Goal: Transaction & Acquisition: Purchase product/service

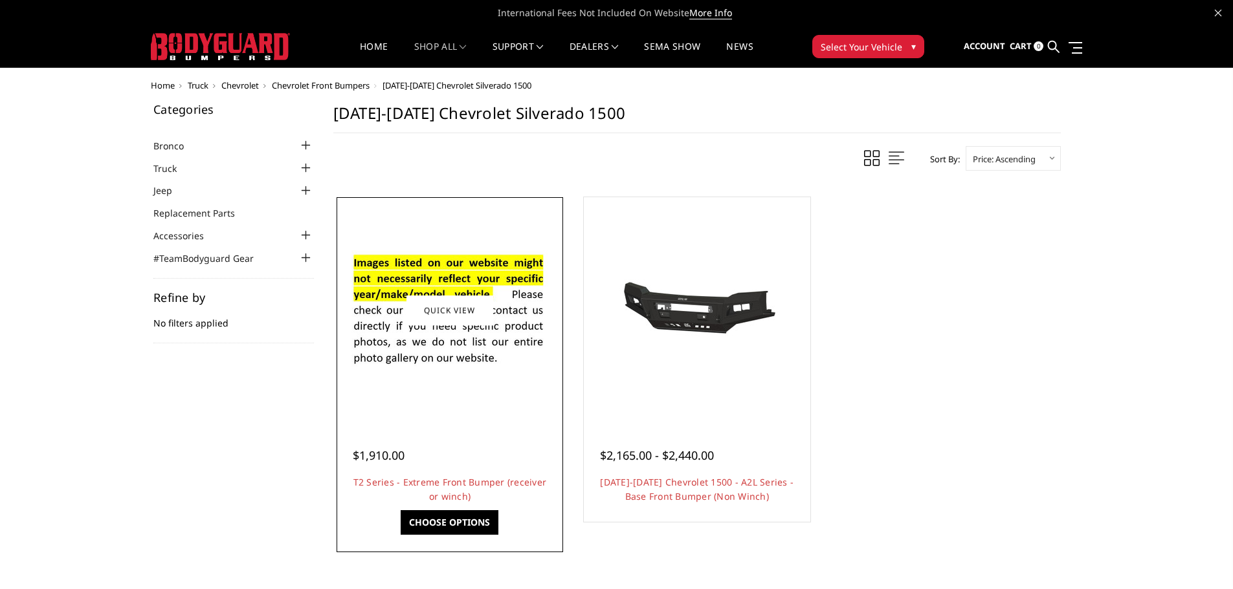
click at [446, 519] on link "Choose Options" at bounding box center [449, 522] width 98 height 25
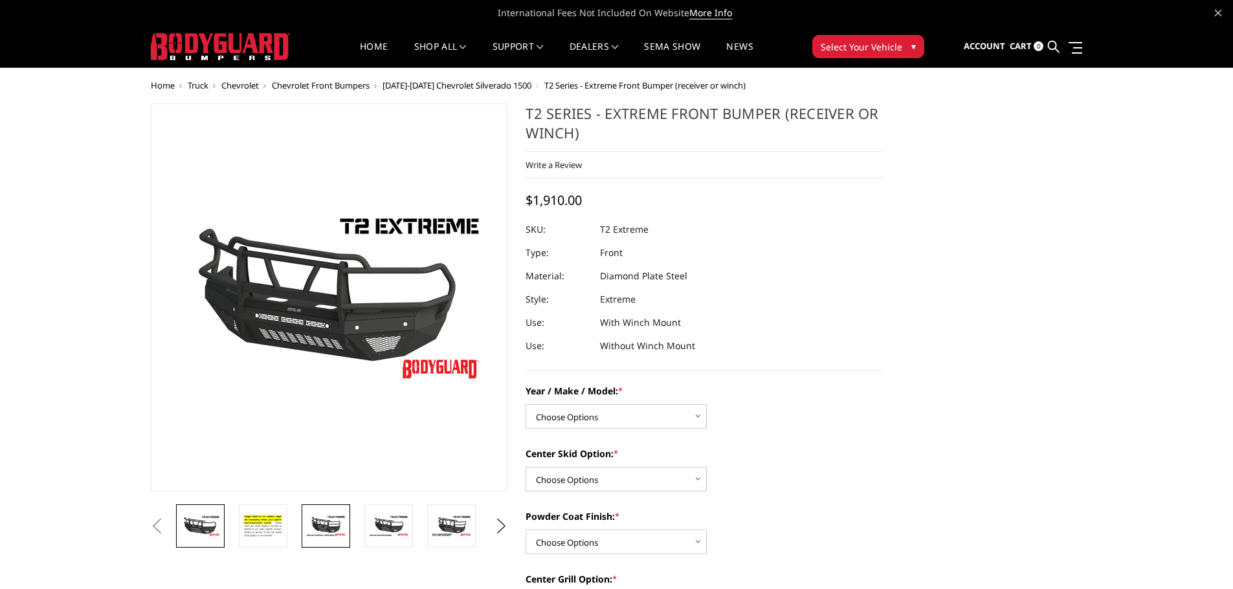
click at [338, 527] on img at bounding box center [325, 526] width 41 height 23
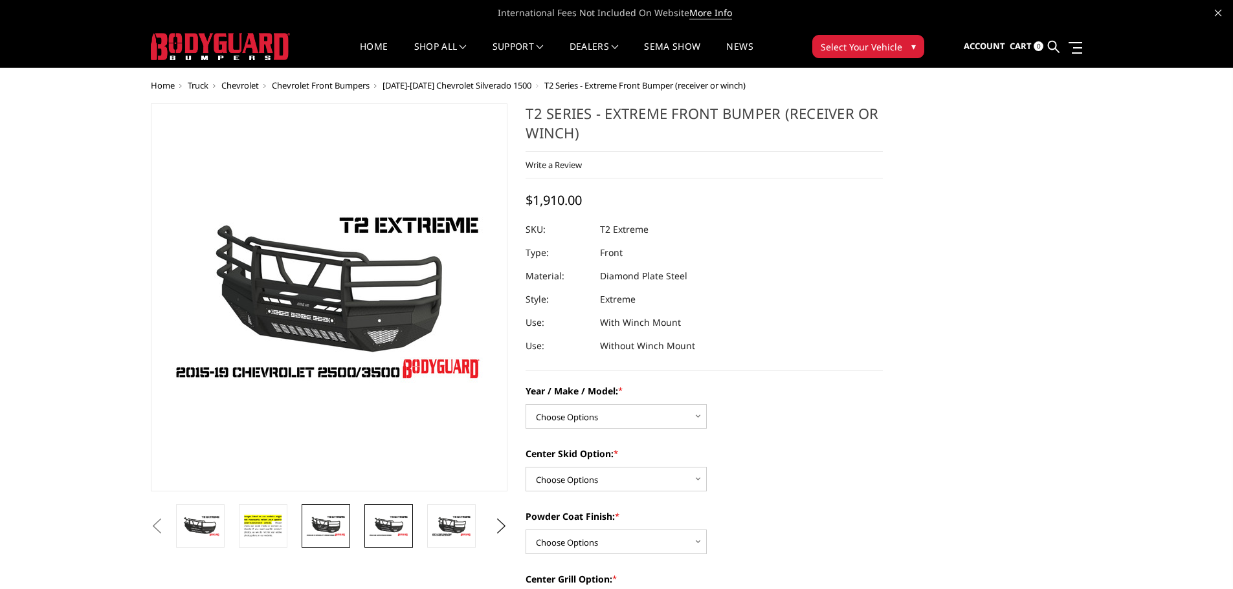
click at [378, 527] on img at bounding box center [388, 526] width 41 height 23
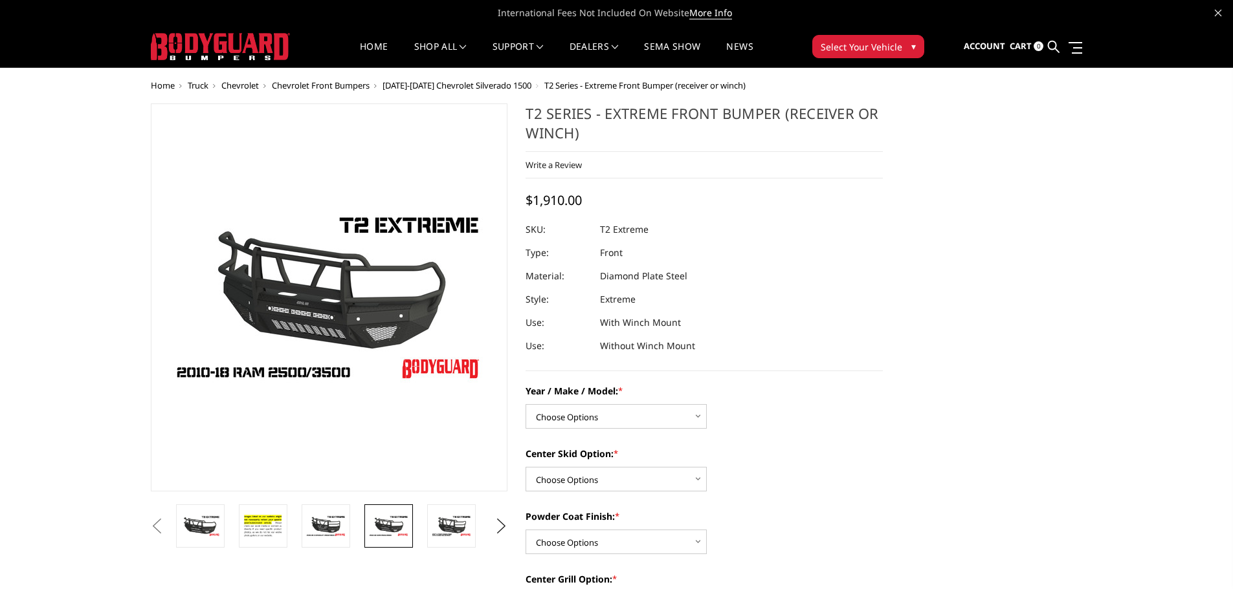
click at [300, 528] on li at bounding box center [330, 526] width 63 height 43
click at [315, 527] on img at bounding box center [325, 526] width 41 height 23
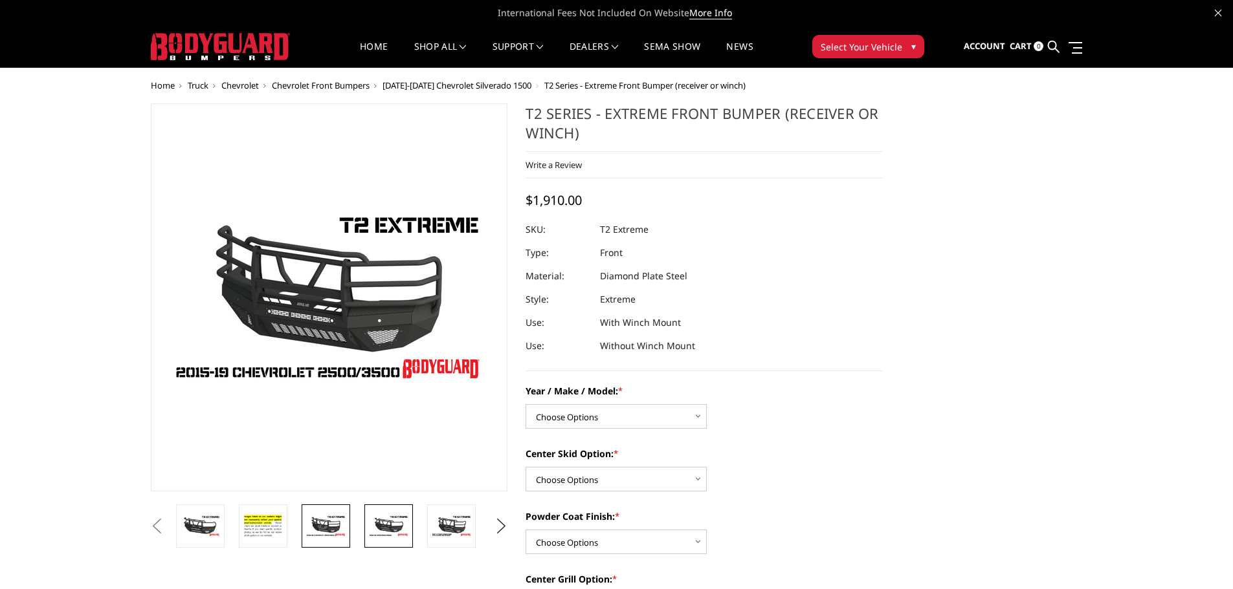
click at [401, 524] on img at bounding box center [388, 526] width 41 height 23
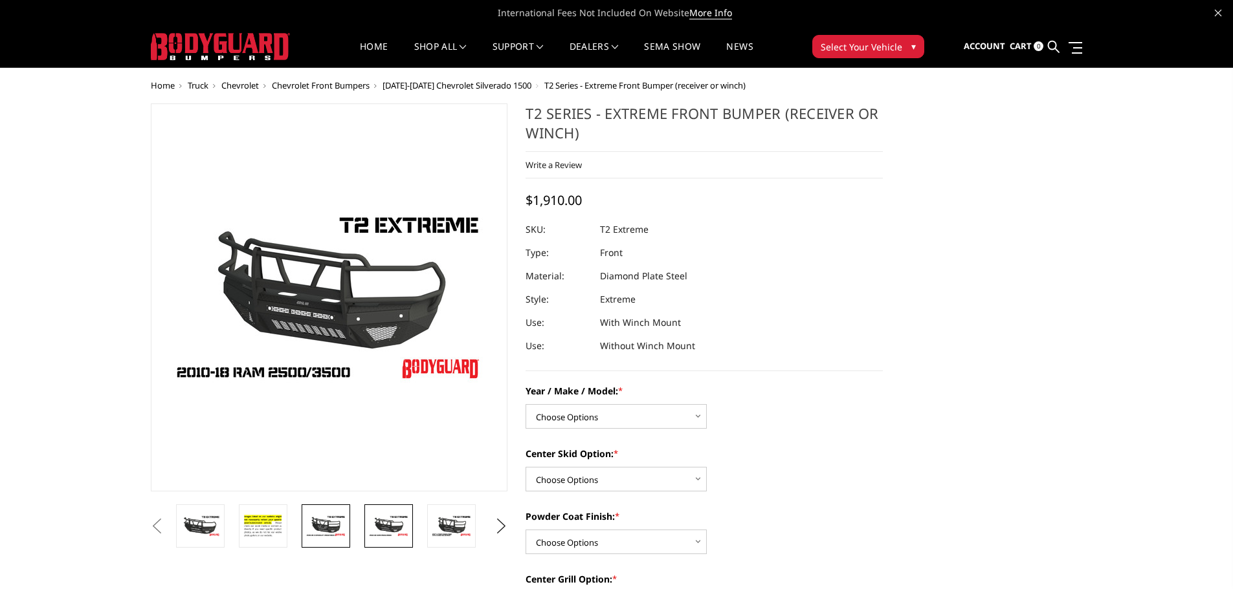
click at [340, 527] on img at bounding box center [325, 526] width 41 height 23
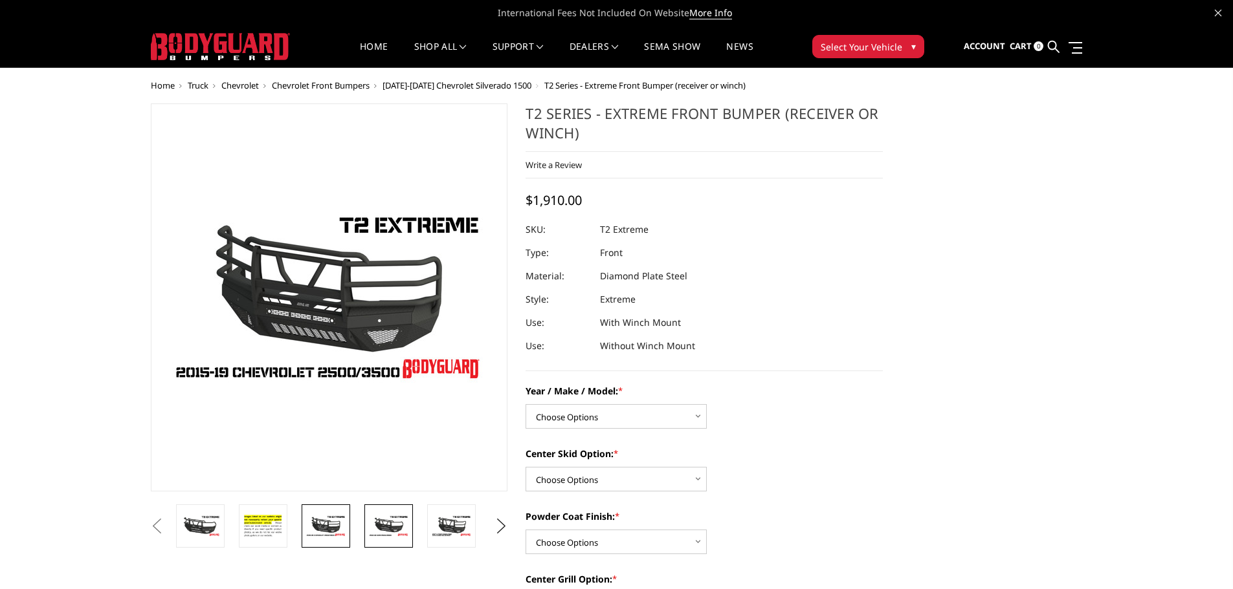
click at [397, 530] on img at bounding box center [388, 526] width 41 height 23
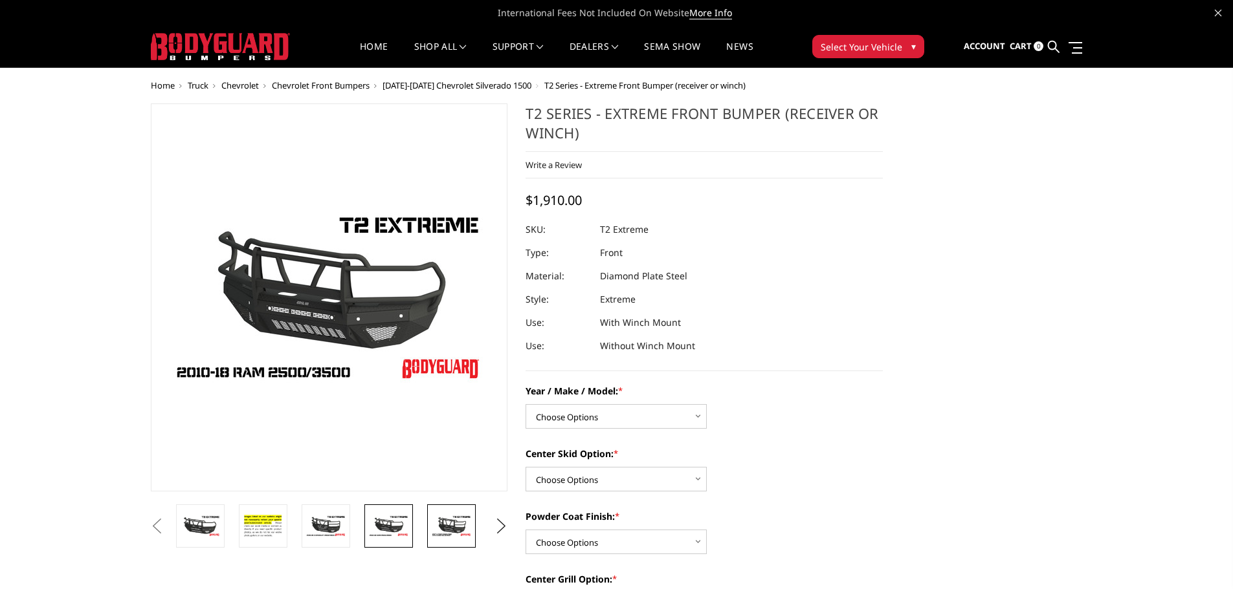
click at [444, 530] on img at bounding box center [451, 526] width 41 height 23
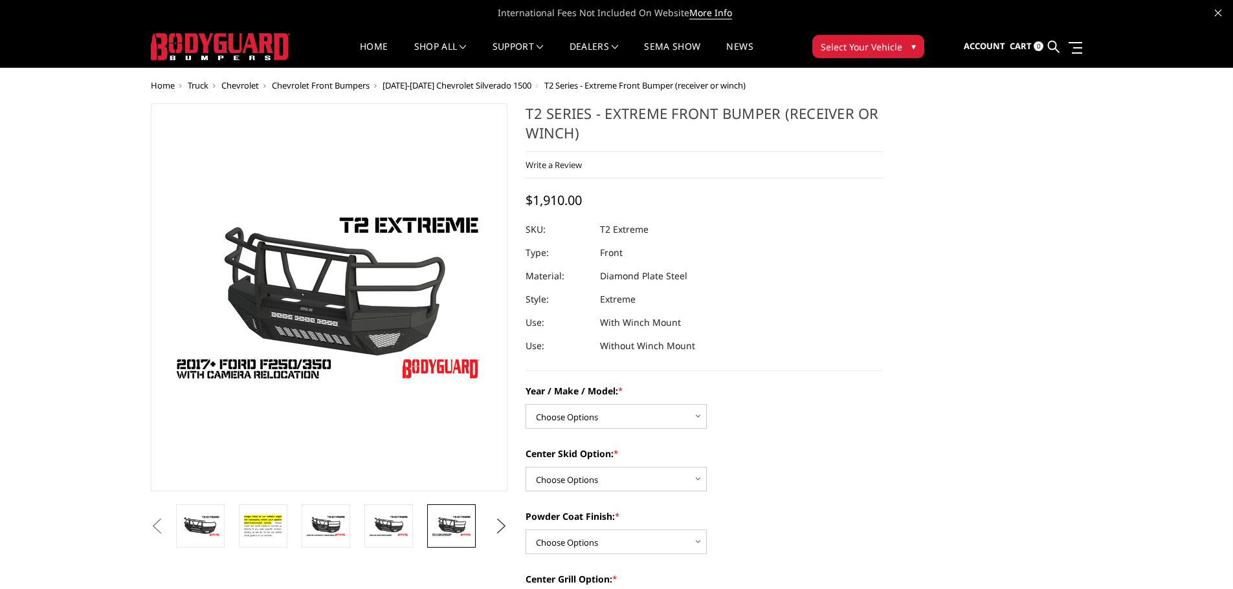
click at [503, 530] on button "Next" at bounding box center [500, 526] width 19 height 19
click at [441, 529] on img at bounding box center [451, 531] width 41 height 45
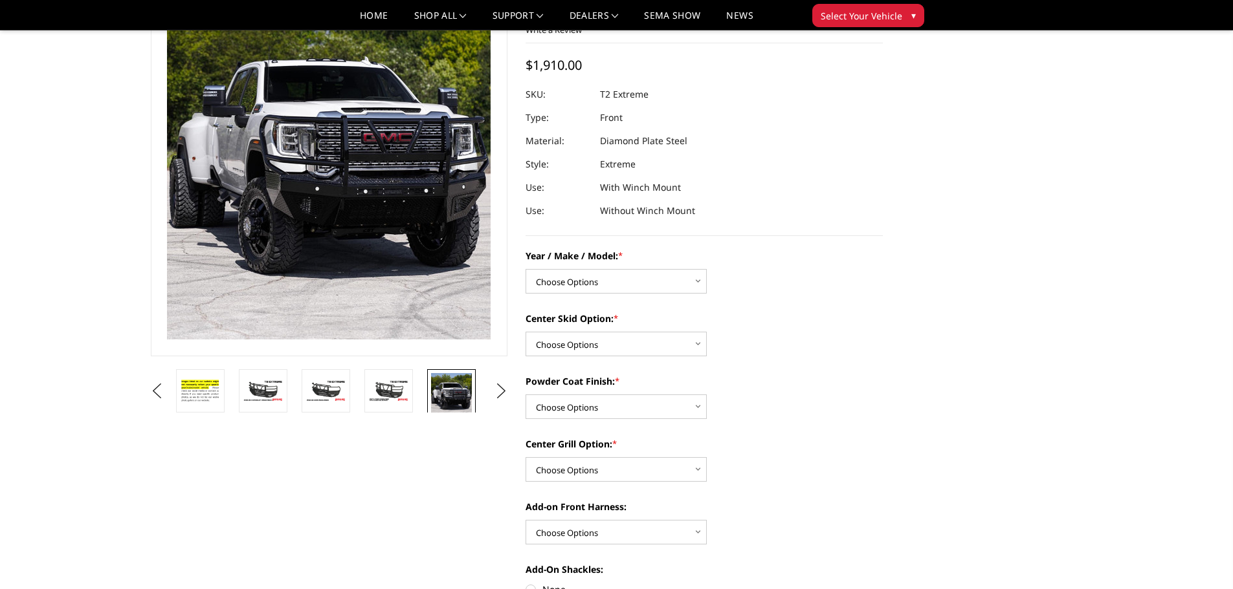
scroll to position [129, 0]
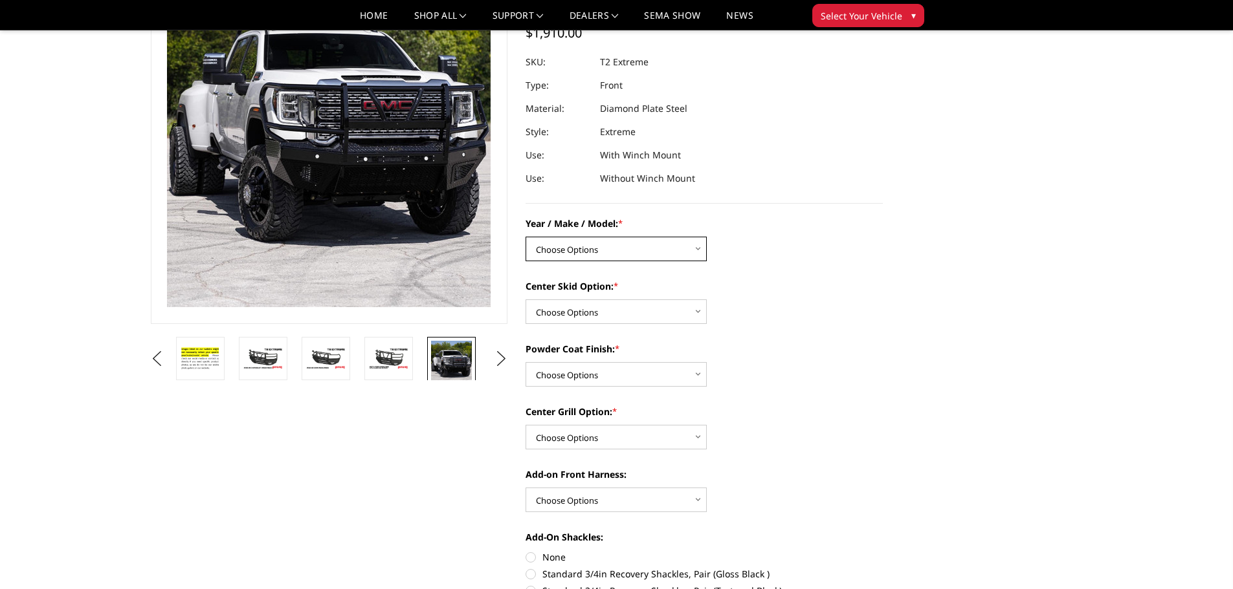
click at [679, 237] on select "Choose Options Chevrolet 19-21 1500 Chevrolet 15-19 2500 / 3500 Chevrolet 20-23…" at bounding box center [615, 249] width 181 height 25
select select "1442"
click at [525, 237] on select "Choose Options Chevrolet 19-21 1500 Chevrolet 15-19 2500 / 3500 Chevrolet 20-23…" at bounding box center [615, 249] width 181 height 25
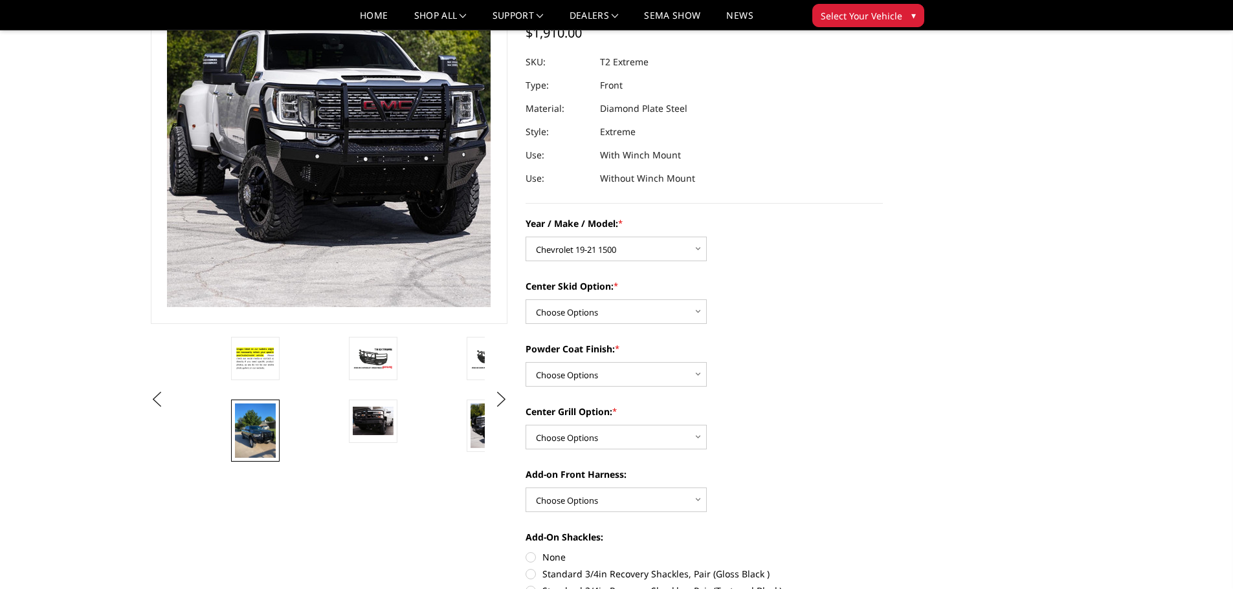
click at [252, 436] on img at bounding box center [255, 431] width 41 height 55
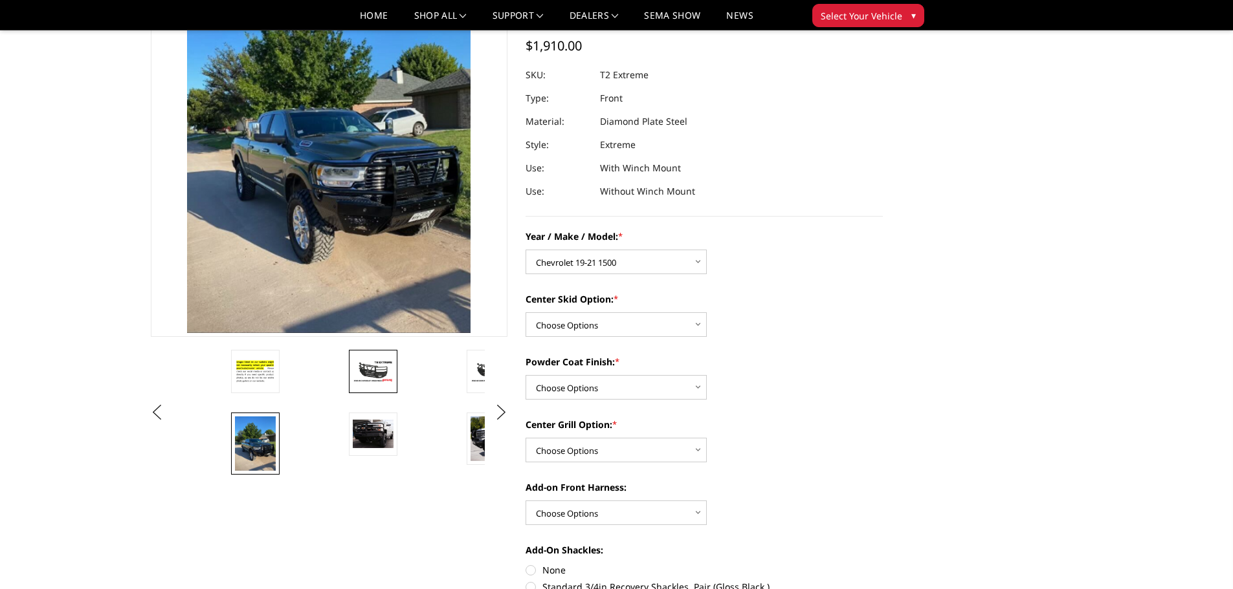
click at [385, 385] on link at bounding box center [373, 371] width 49 height 43
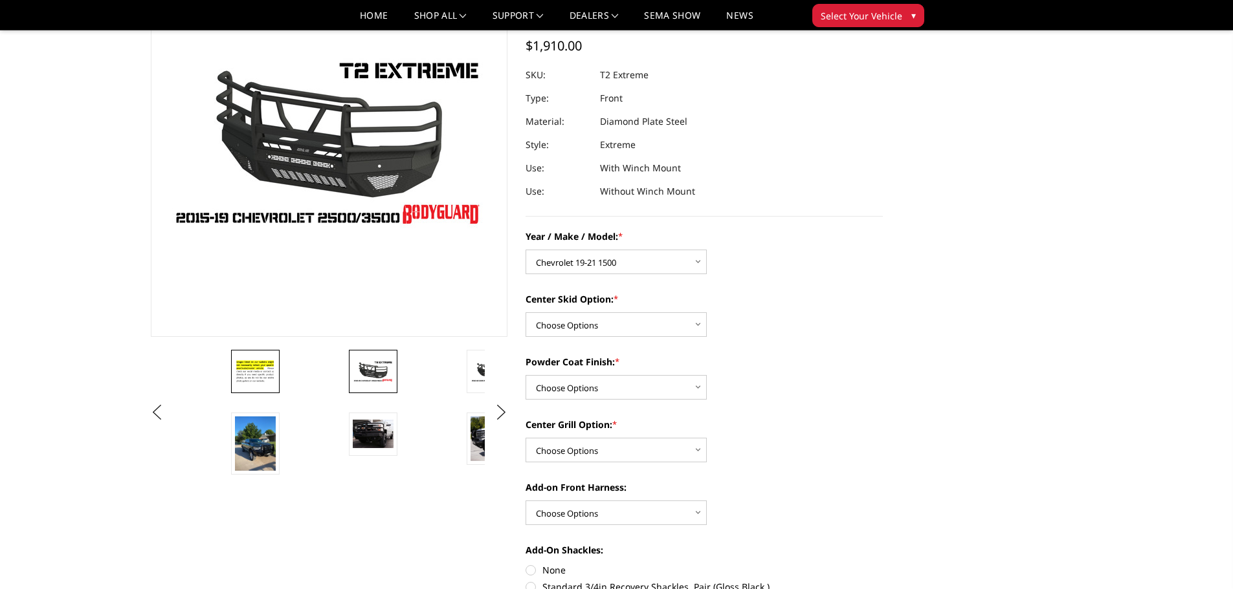
click at [267, 382] on img at bounding box center [255, 372] width 41 height 28
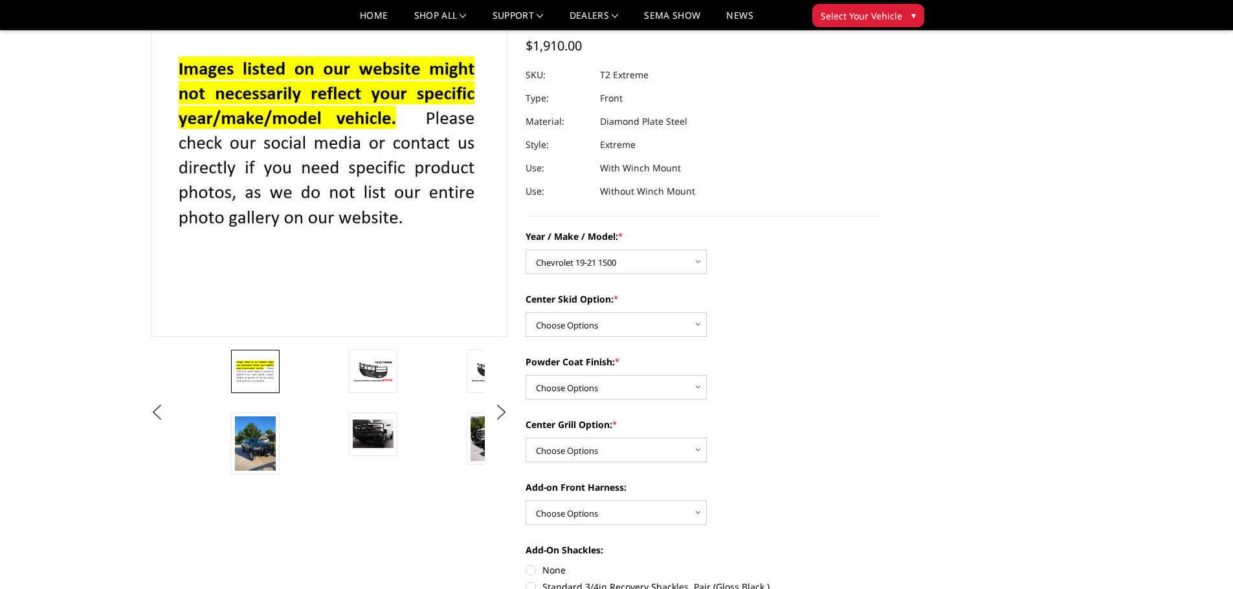
scroll to position [97, 0]
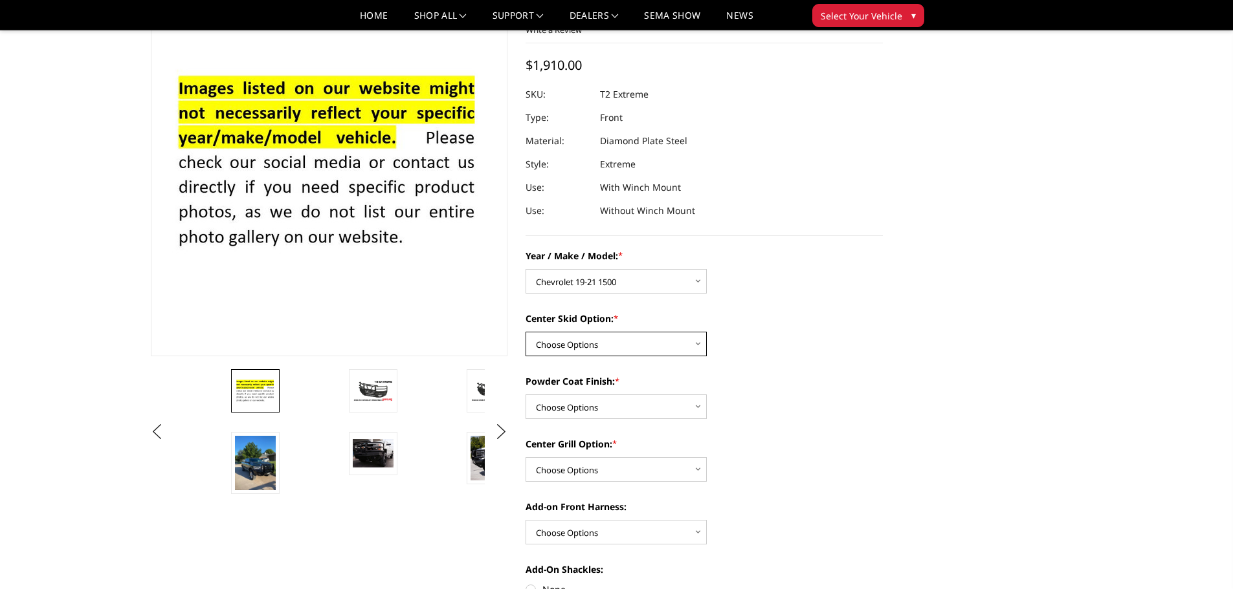
click at [626, 347] on select "Choose Options Standard center skid plate (included) Receiver tube Winch mount …" at bounding box center [615, 344] width 181 height 25
select select "626"
click at [525, 332] on select "Choose Options Standard center skid plate (included) Receiver tube Winch mount …" at bounding box center [615, 344] width 181 height 25
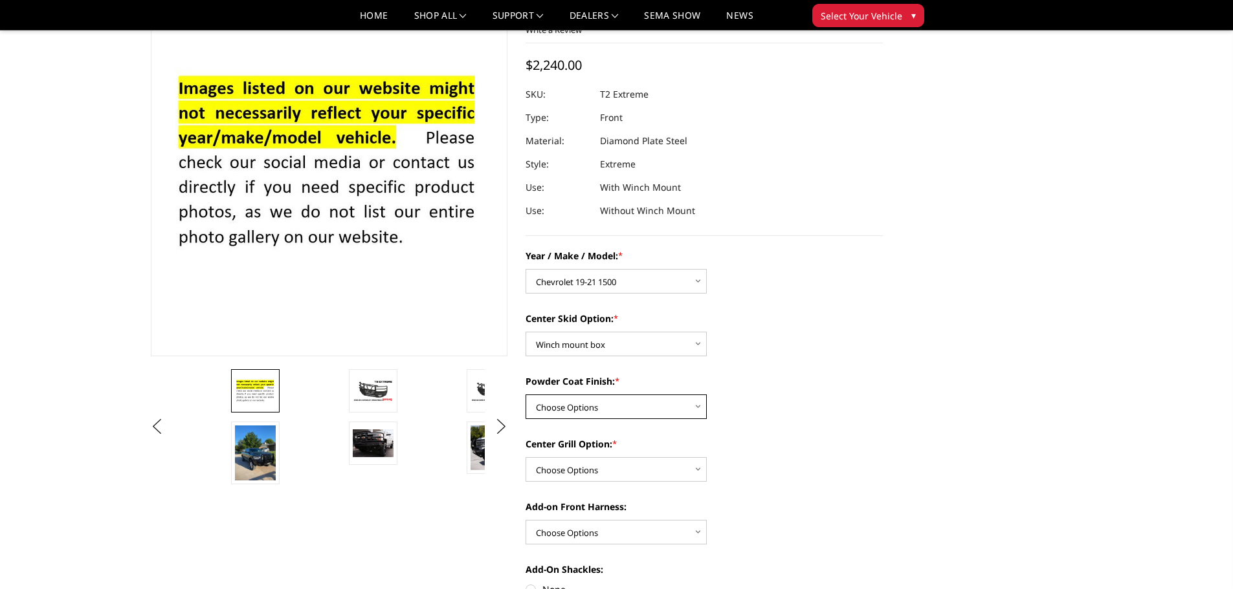
click at [635, 406] on select "Choose Options Bare metal Gloss Black Powder Coat Texture Black Powder Coat" at bounding box center [615, 407] width 181 height 25
select select "667"
click at [525, 395] on select "Choose Options Bare metal Gloss Black Powder Coat Texture Black Powder Coat" at bounding box center [615, 407] width 181 height 25
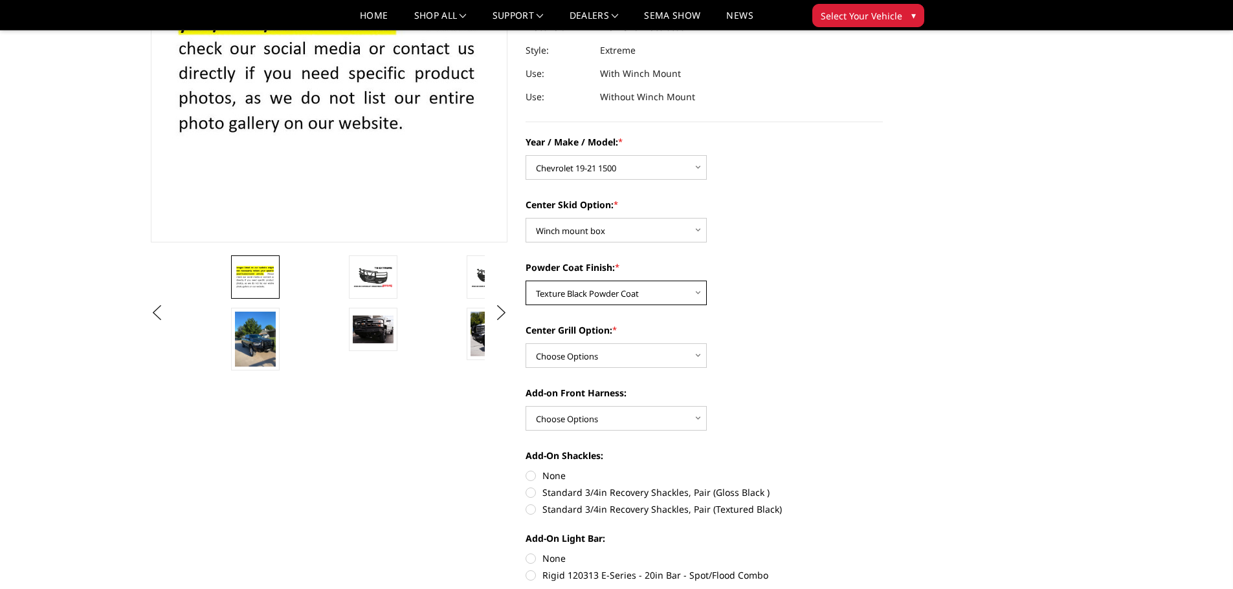
scroll to position [291, 0]
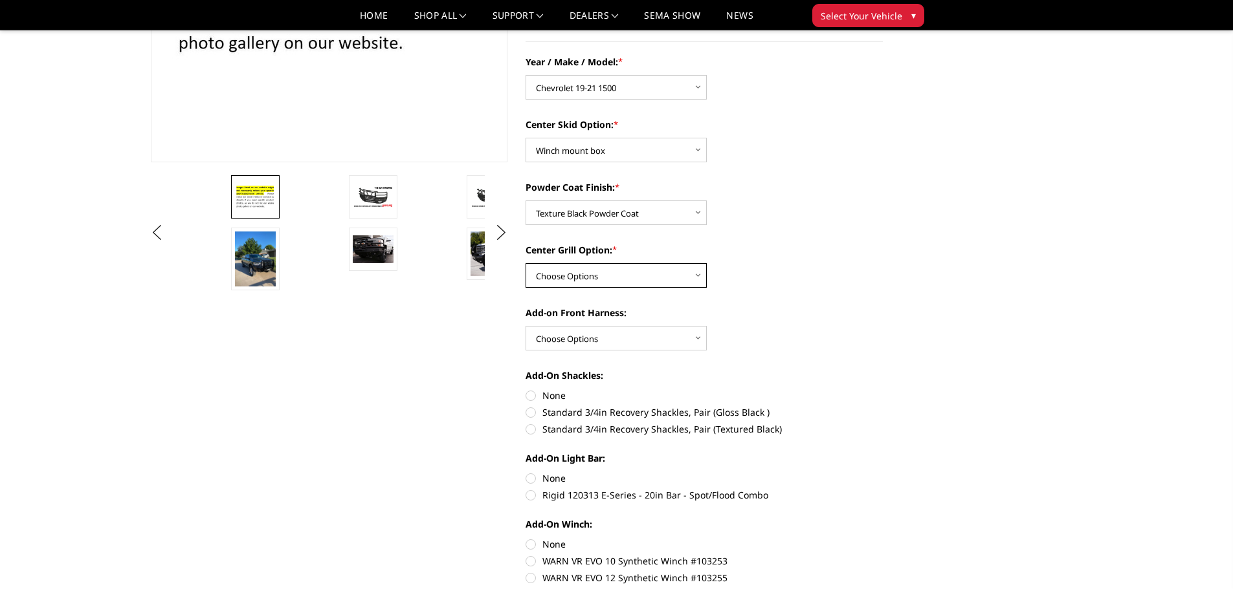
click at [674, 281] on select "Choose Options Add expanded metal in center grill Decline this option" at bounding box center [615, 275] width 181 height 25
select select "1080"
click at [525, 263] on select "Choose Options Add expanded metal in center grill Decline this option" at bounding box center [615, 275] width 181 height 25
click at [673, 341] on select "Choose Options WITH front camera harness WITHOUT front camera harness" at bounding box center [615, 338] width 181 height 25
select select "1696"
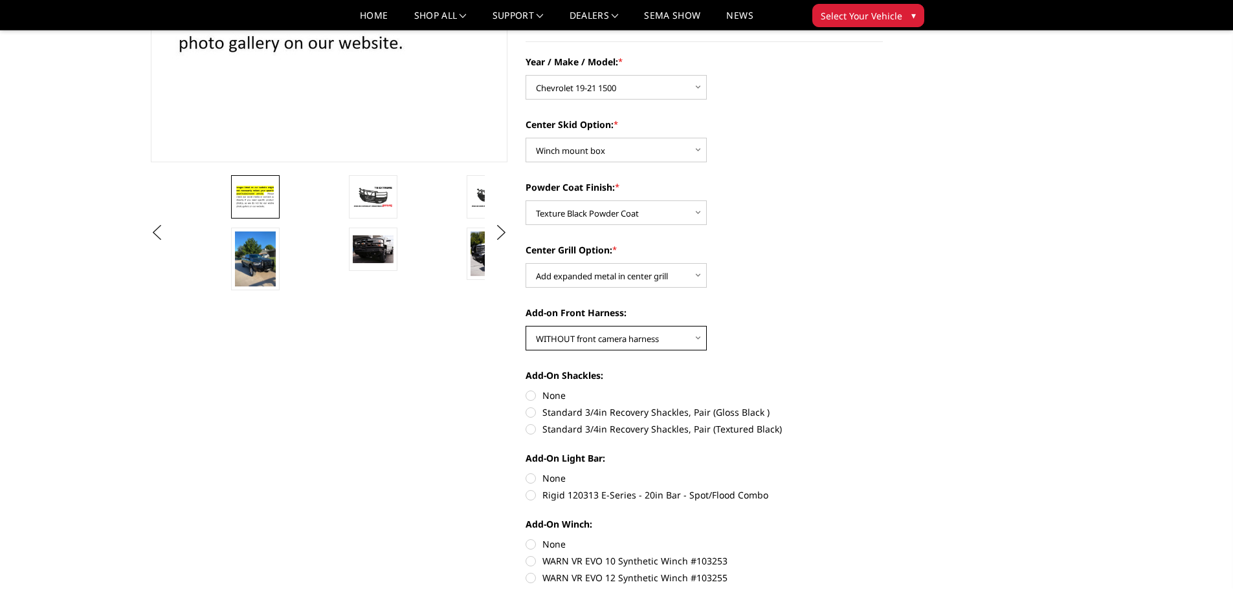
click at [525, 326] on select "Choose Options WITH front camera harness WITHOUT front camera harness" at bounding box center [615, 338] width 181 height 25
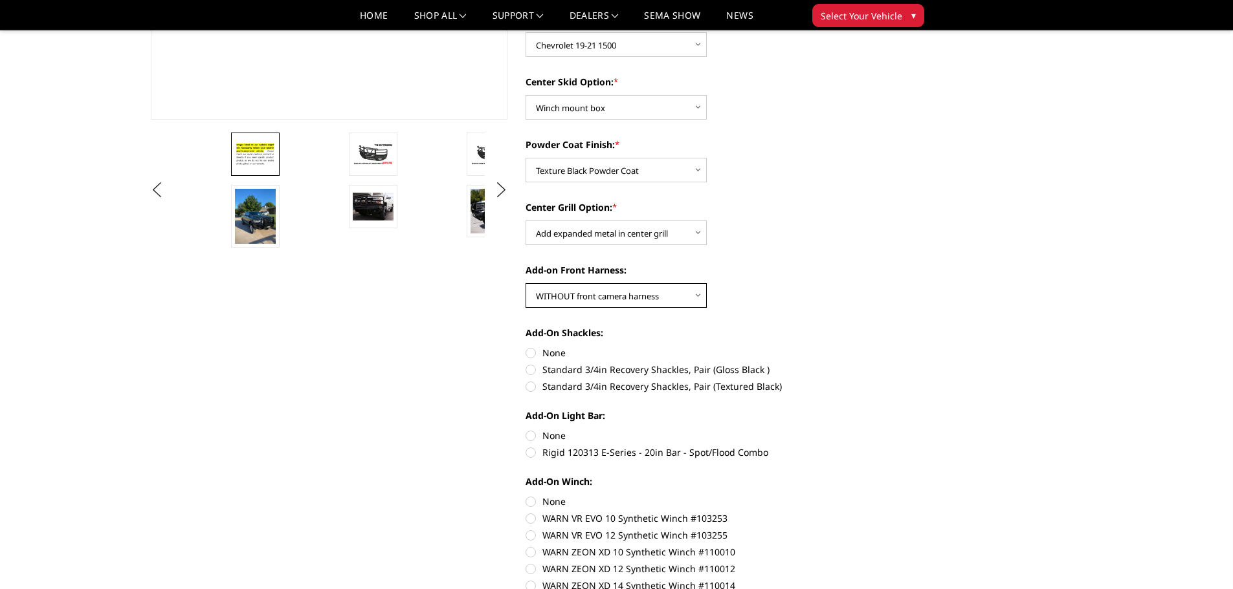
scroll to position [421, 0]
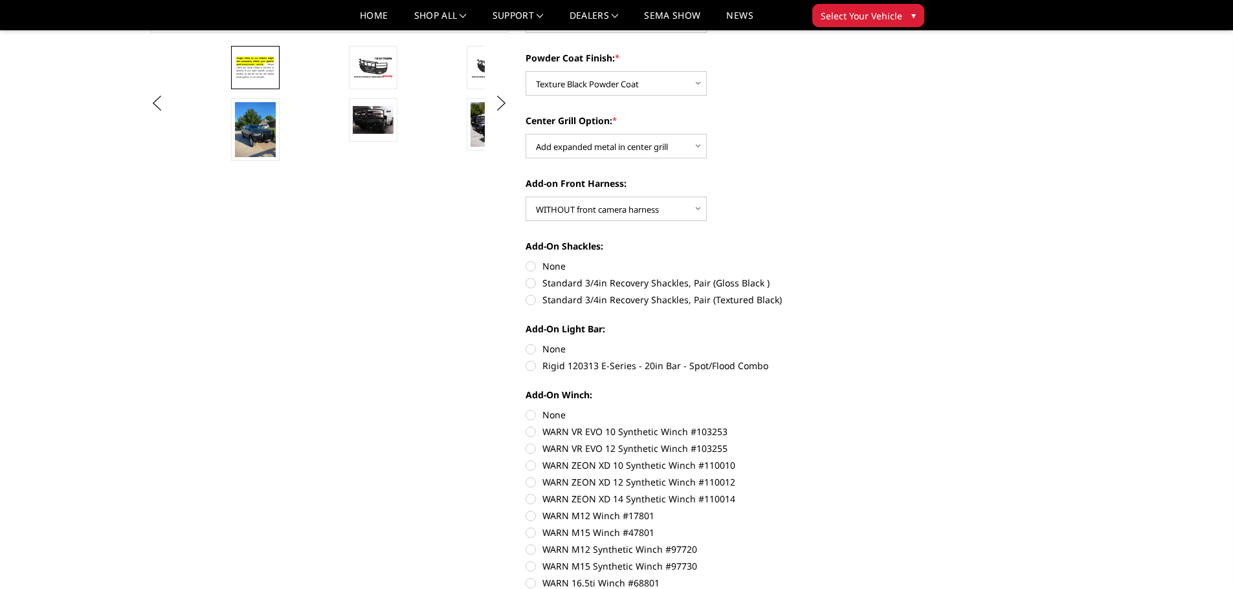
click at [533, 267] on label "None" at bounding box center [703, 266] width 357 height 14
click at [526, 260] on input "None" at bounding box center [525, 259] width 1 height 1
radio input "true"
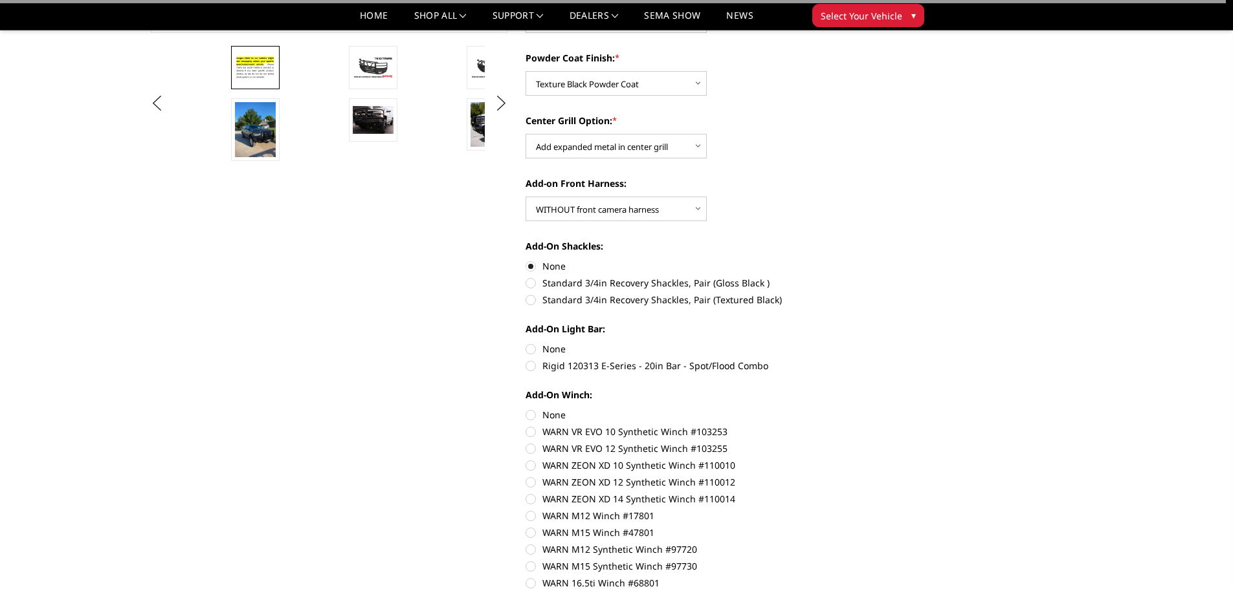
click at [534, 352] on label "None" at bounding box center [703, 349] width 357 height 14
click at [526, 343] on input "None" at bounding box center [525, 342] width 1 height 1
radio input "true"
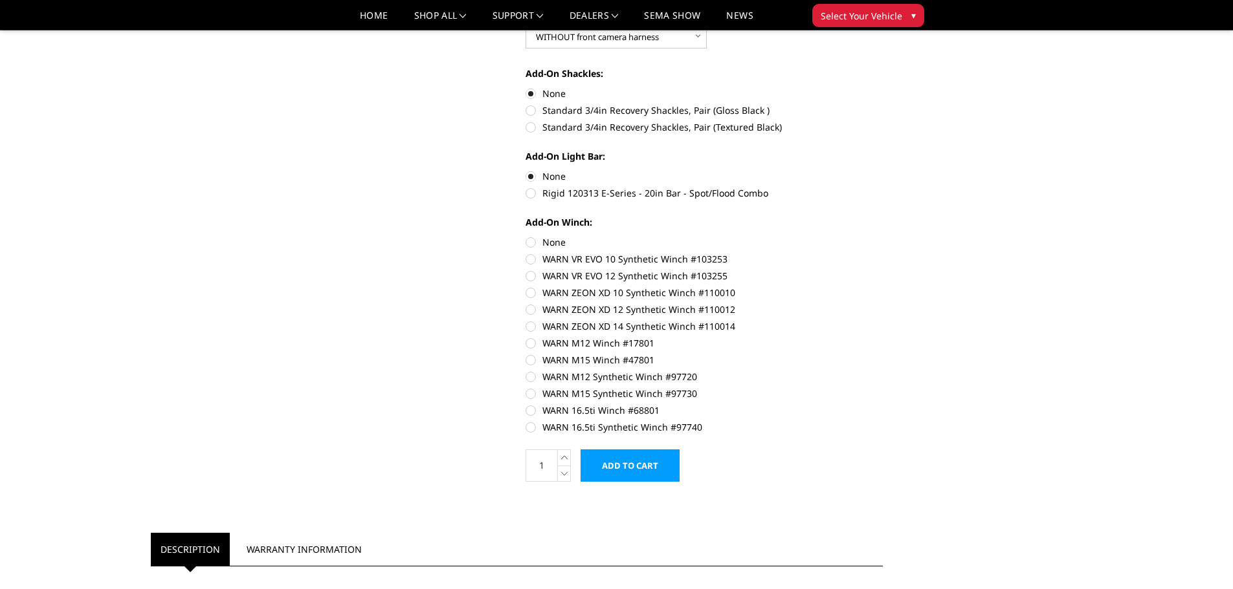
scroll to position [615, 0]
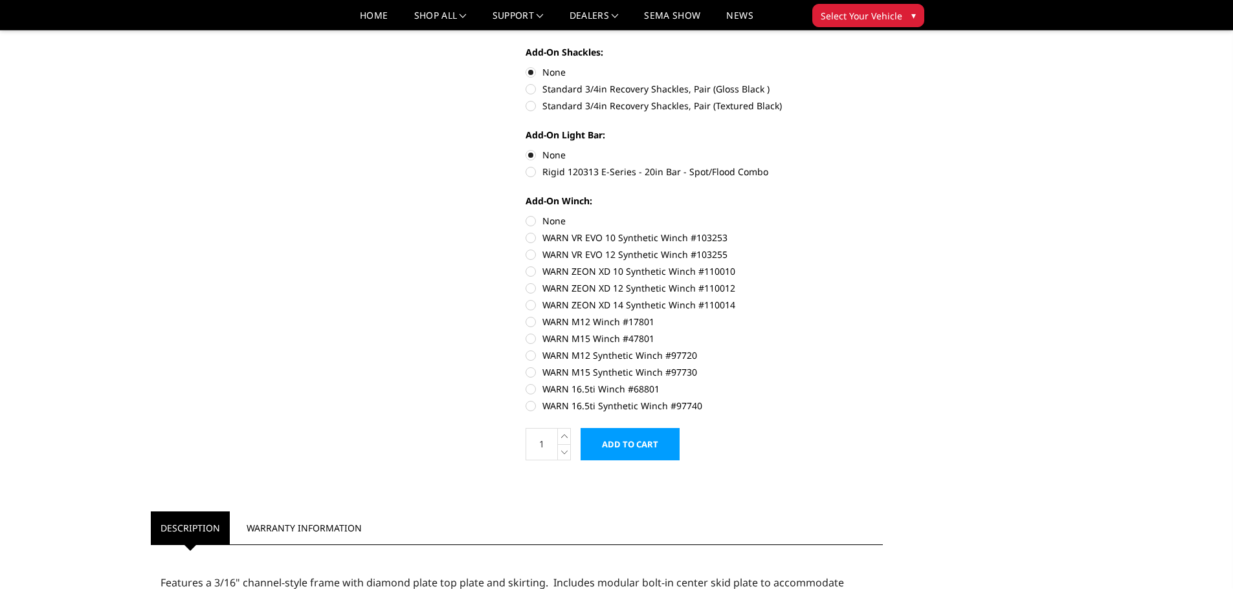
click at [531, 220] on label "None" at bounding box center [703, 221] width 357 height 14
click at [526, 215] on input "None" at bounding box center [525, 214] width 1 height 1
radio input "true"
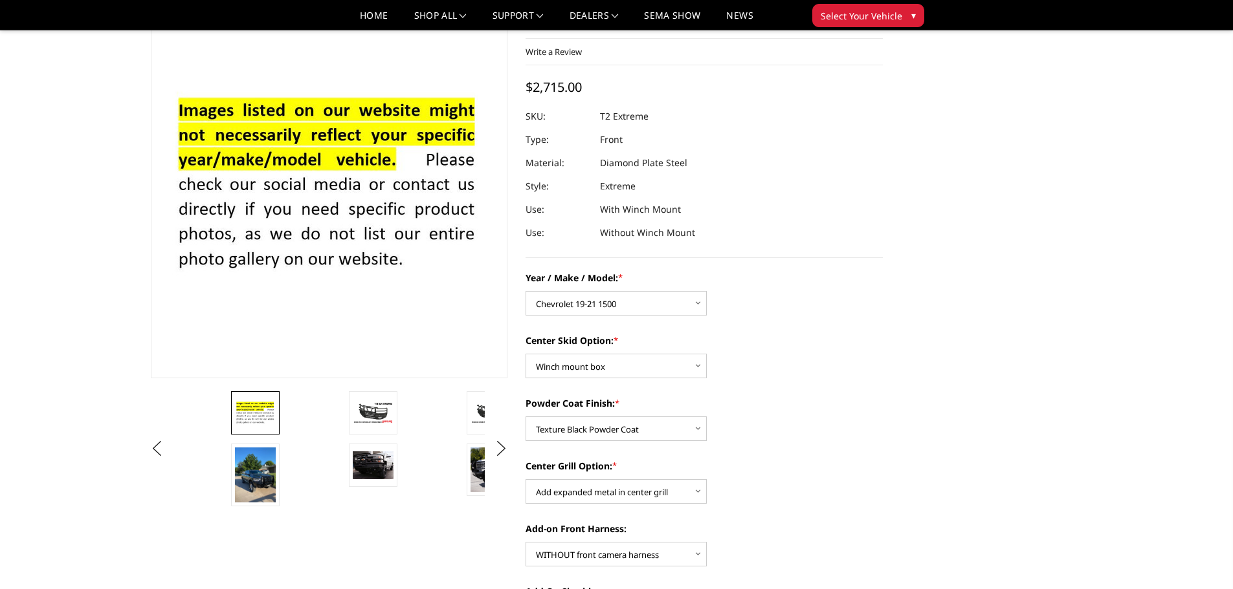
scroll to position [162, 0]
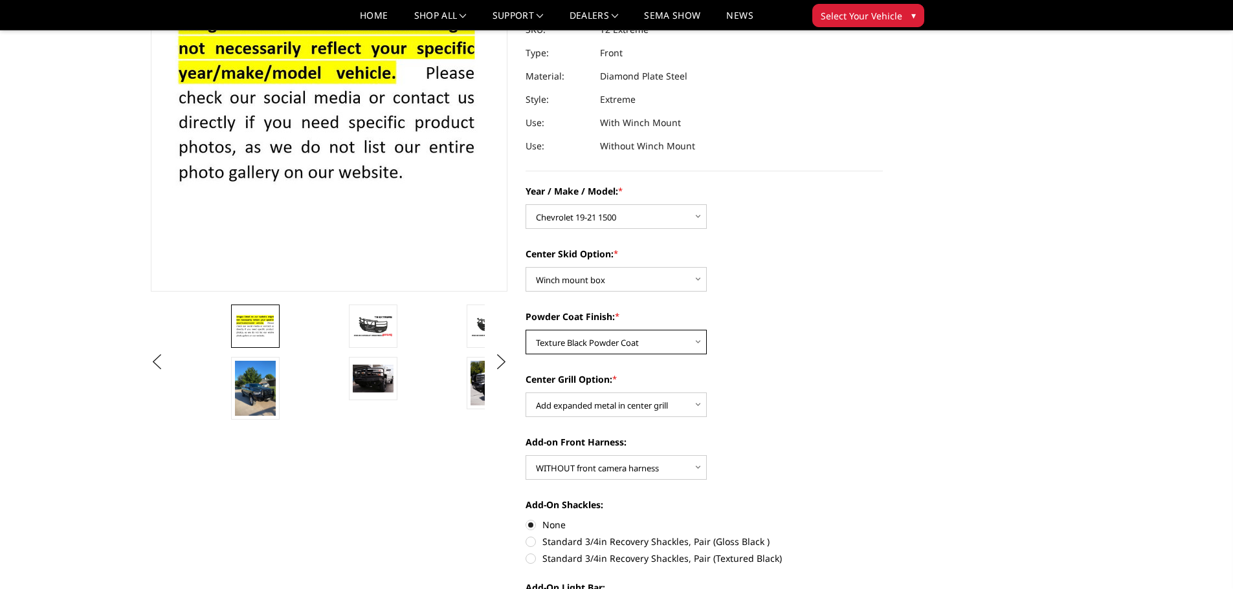
click at [703, 342] on select "Choose Options Bare metal Gloss Black Powder Coat Texture Black Powder Coat" at bounding box center [615, 342] width 181 height 25
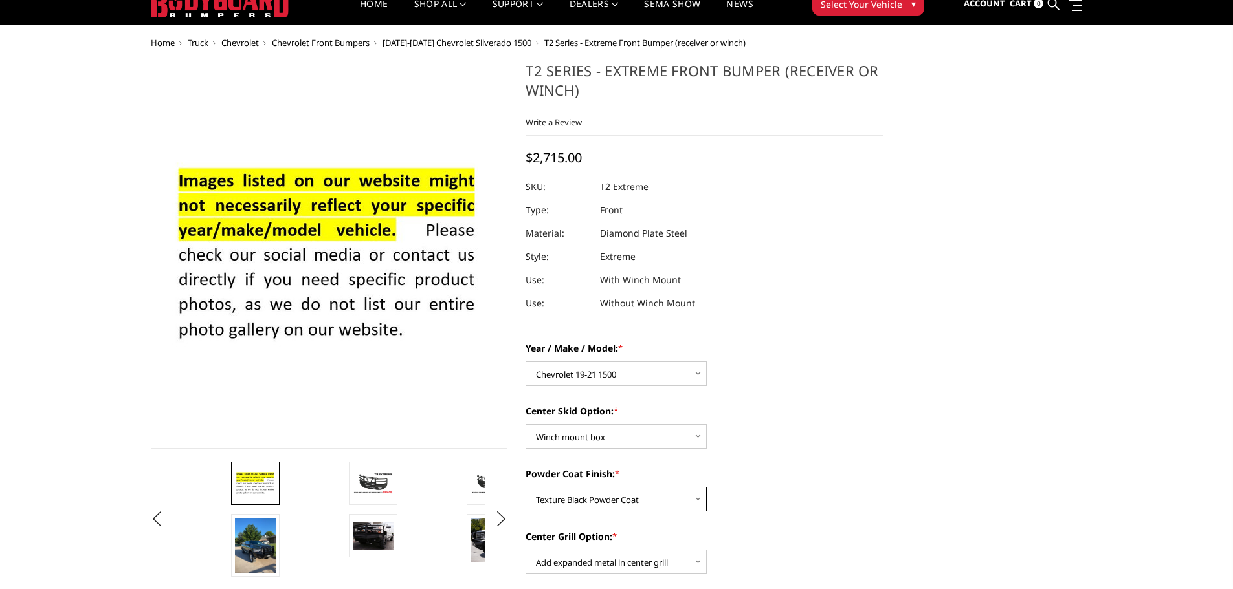
scroll to position [32, 0]
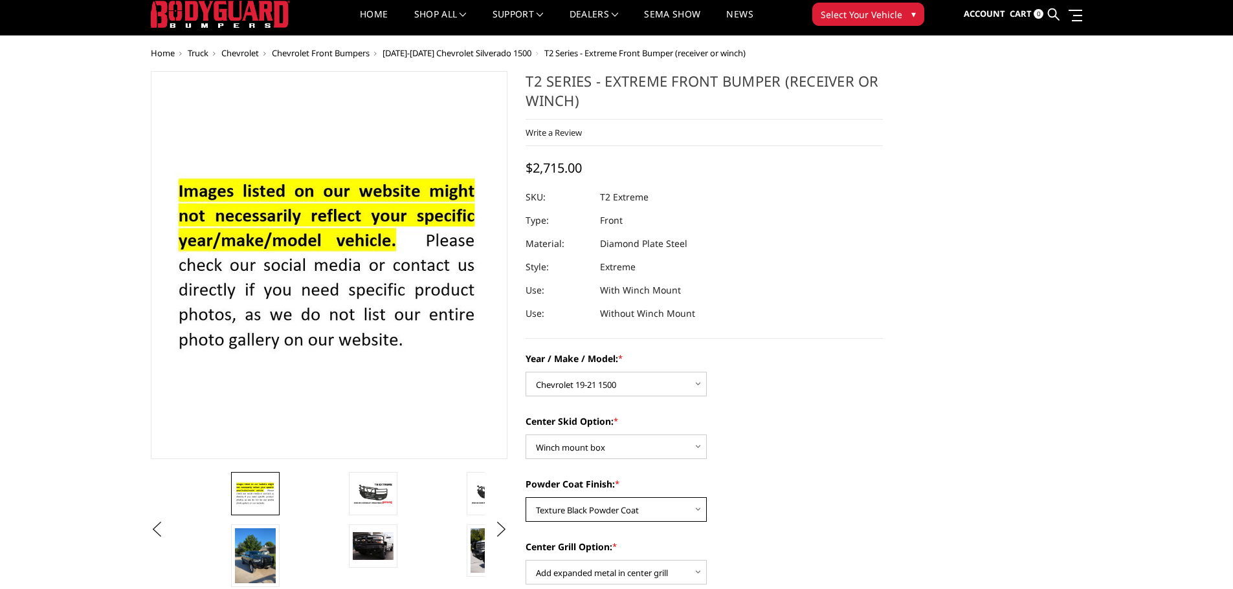
click at [683, 510] on select "Choose Options Bare metal Gloss Black Powder Coat Texture Black Powder Coat" at bounding box center [615, 510] width 181 height 25
click at [525, 498] on select "Choose Options Bare metal Gloss Black Powder Coat Texture Black Powder Coat" at bounding box center [615, 510] width 181 height 25
click at [639, 506] on select "Choose Options Bare metal Gloss Black Powder Coat Texture Black Powder Coat" at bounding box center [615, 510] width 181 height 25
click at [525, 498] on select "Choose Options Bare metal Gloss Black Powder Coat Texture Black Powder Coat" at bounding box center [615, 510] width 181 height 25
click at [629, 508] on select "Choose Options Bare metal Gloss Black Powder Coat Texture Black Powder Coat" at bounding box center [615, 510] width 181 height 25
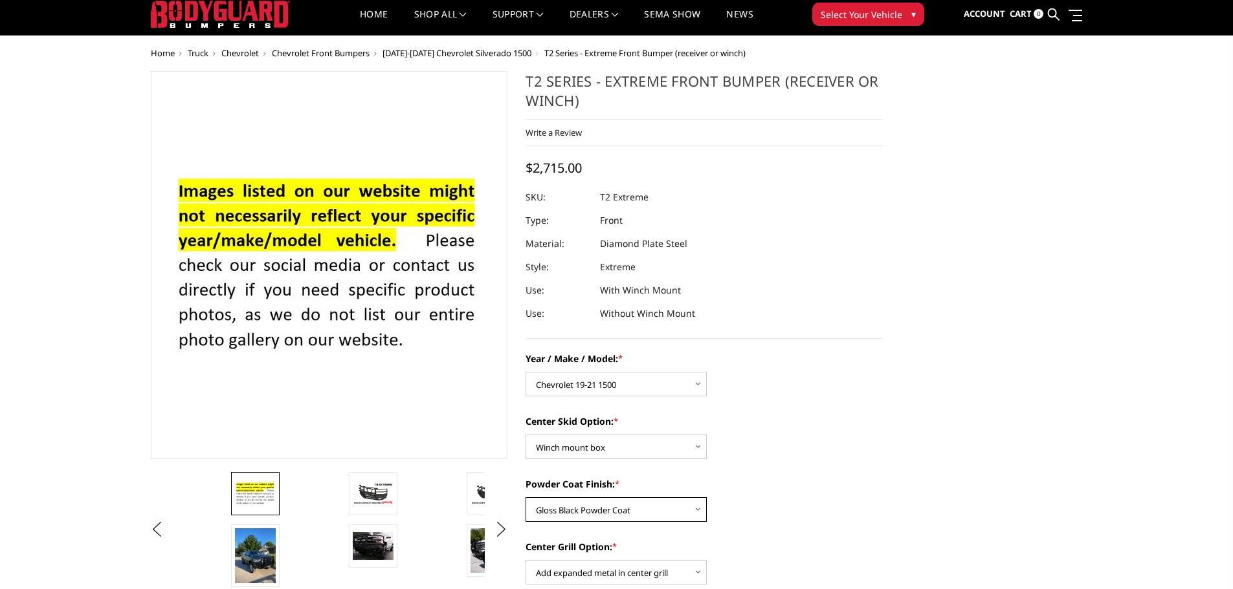
select select "667"
click at [525, 498] on select "Choose Options Bare metal Gloss Black Powder Coat Texture Black Powder Coat" at bounding box center [615, 510] width 181 height 25
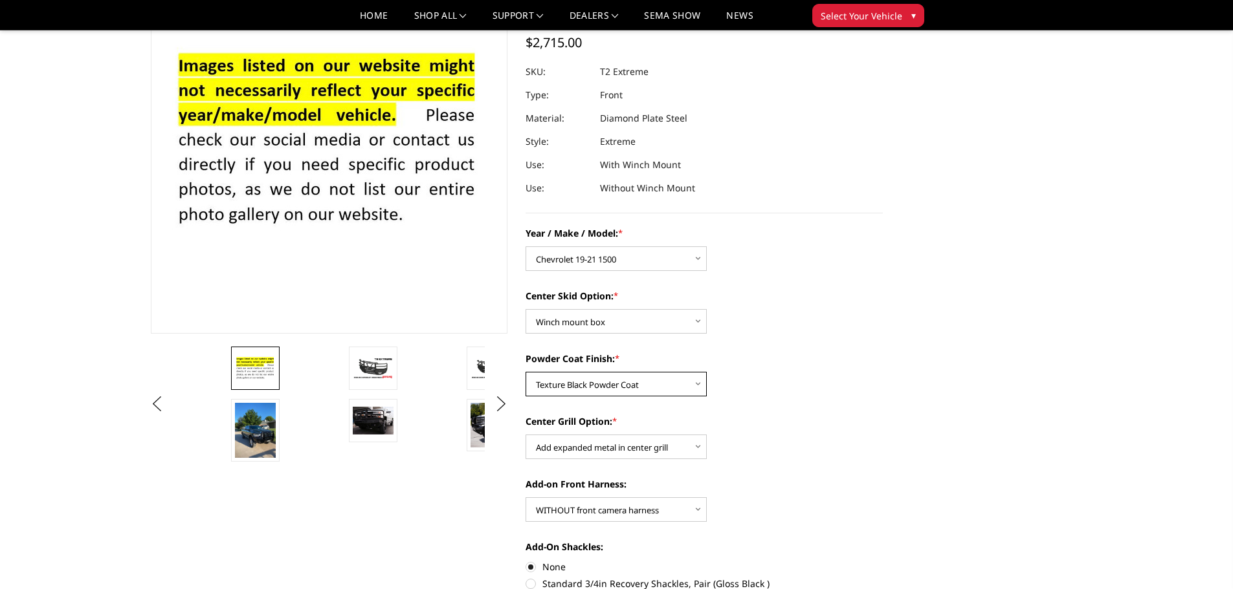
scroll to position [97, 0]
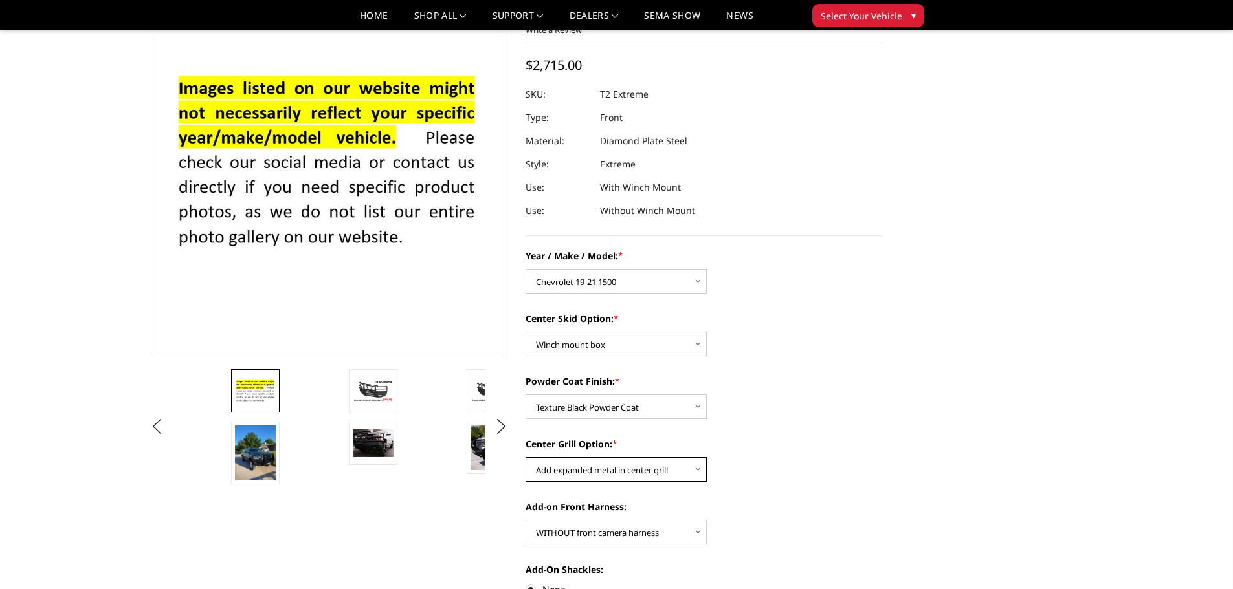
click at [675, 469] on select "Choose Options Add expanded metal in center grill Decline this option" at bounding box center [615, 469] width 181 height 25
select select "1081"
click at [525, 457] on select "Choose Options Add expanded metal in center grill Decline this option" at bounding box center [615, 469] width 181 height 25
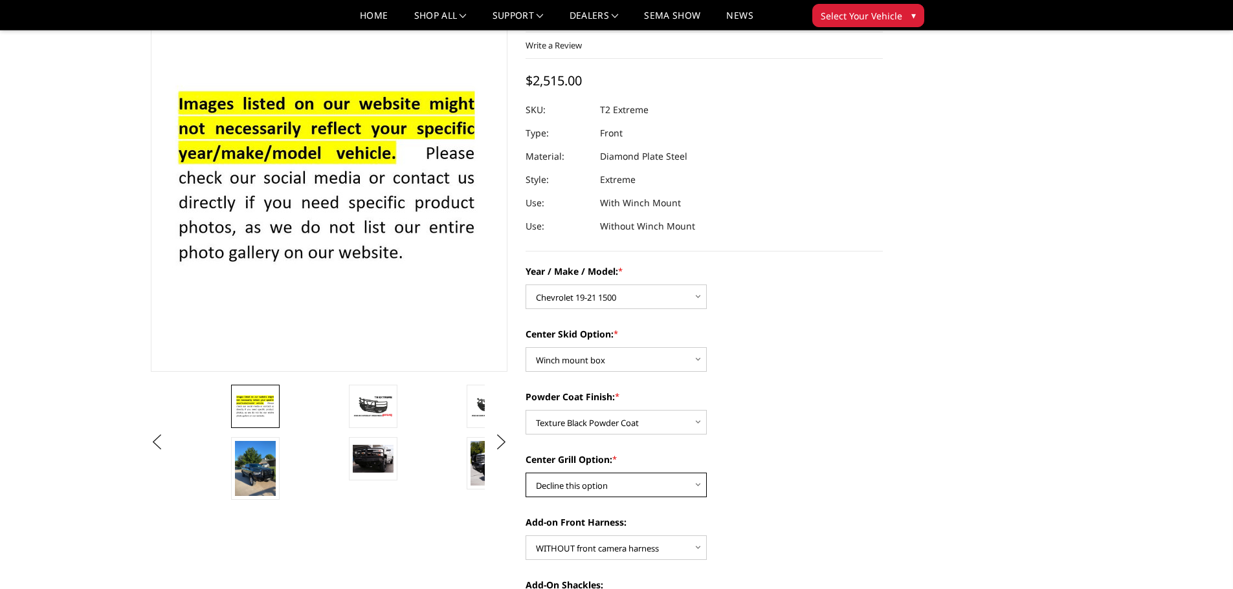
scroll to position [32, 0]
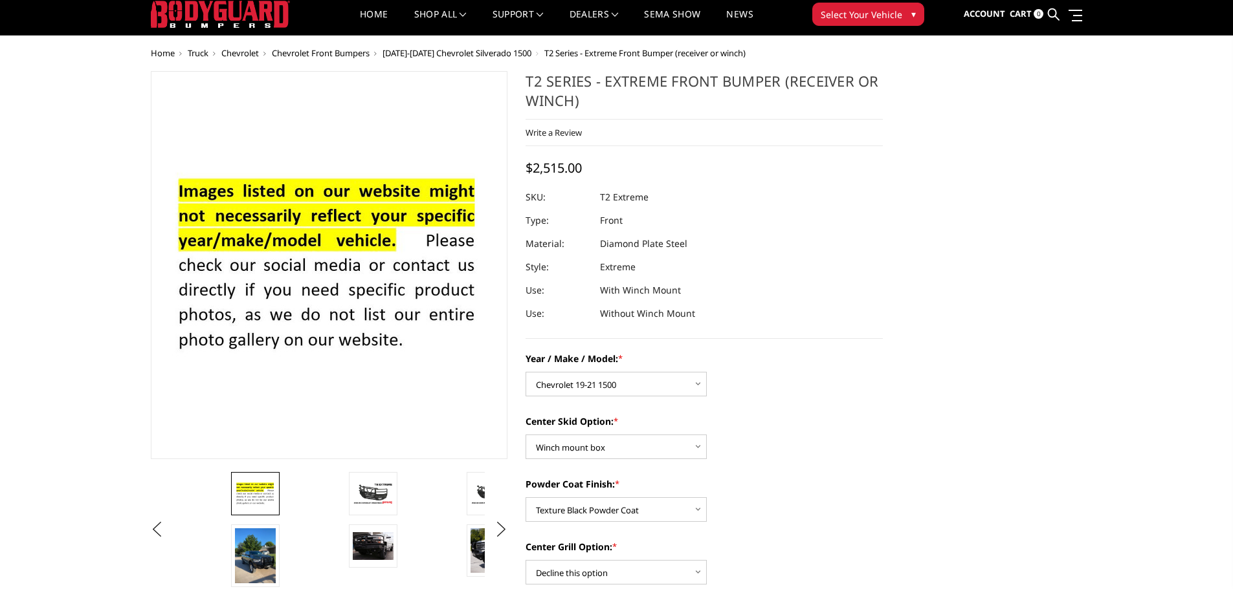
click at [811, 444] on div "Center Skid Option: * Choose Options Standard center skid plate (included) Rece…" at bounding box center [703, 437] width 357 height 45
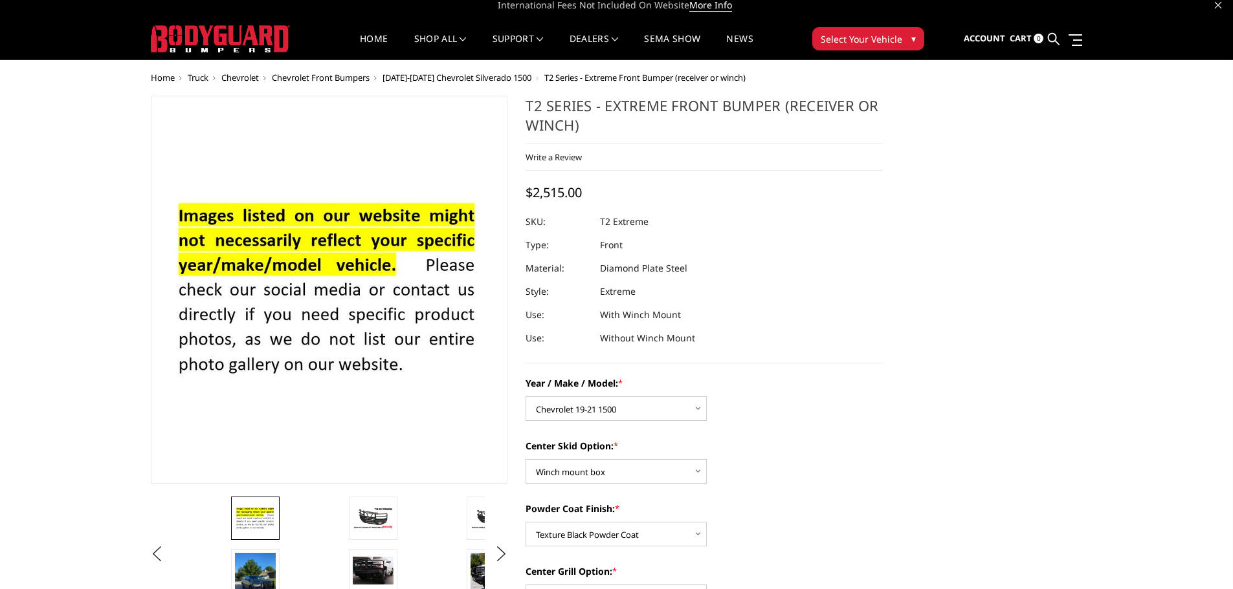
scroll to position [0, 0]
